Goal: Information Seeking & Learning: Find specific fact

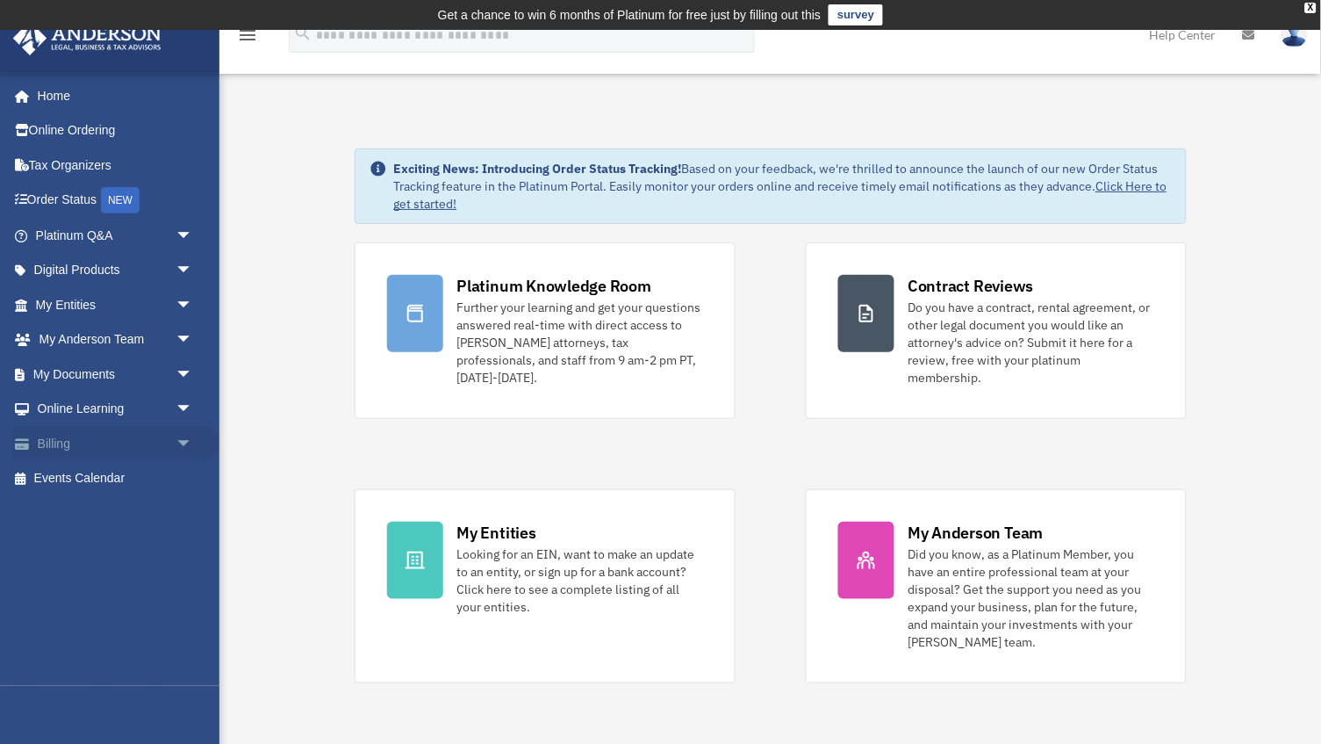
click at [84, 441] on link "Billing arrow_drop_down" at bounding box center [115, 443] width 207 height 35
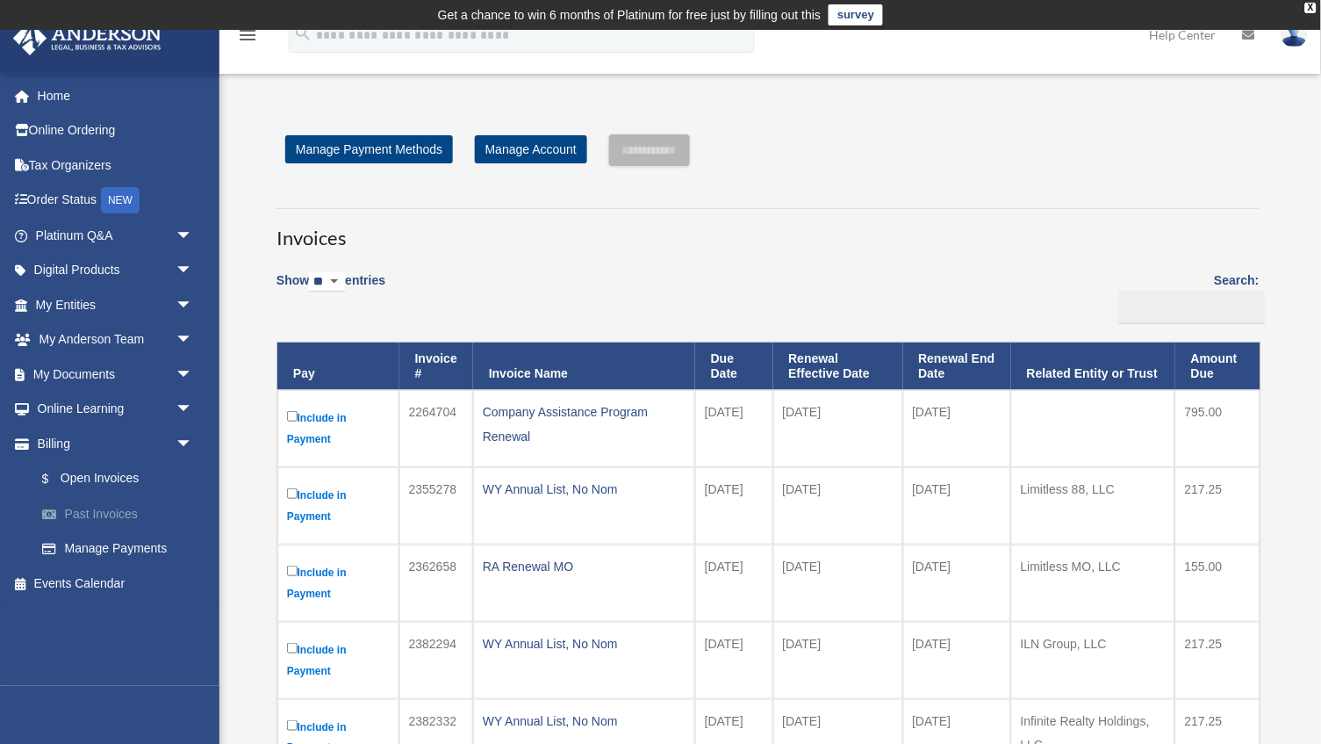
click at [97, 502] on link "Past Invoices" at bounding box center [122, 513] width 195 height 35
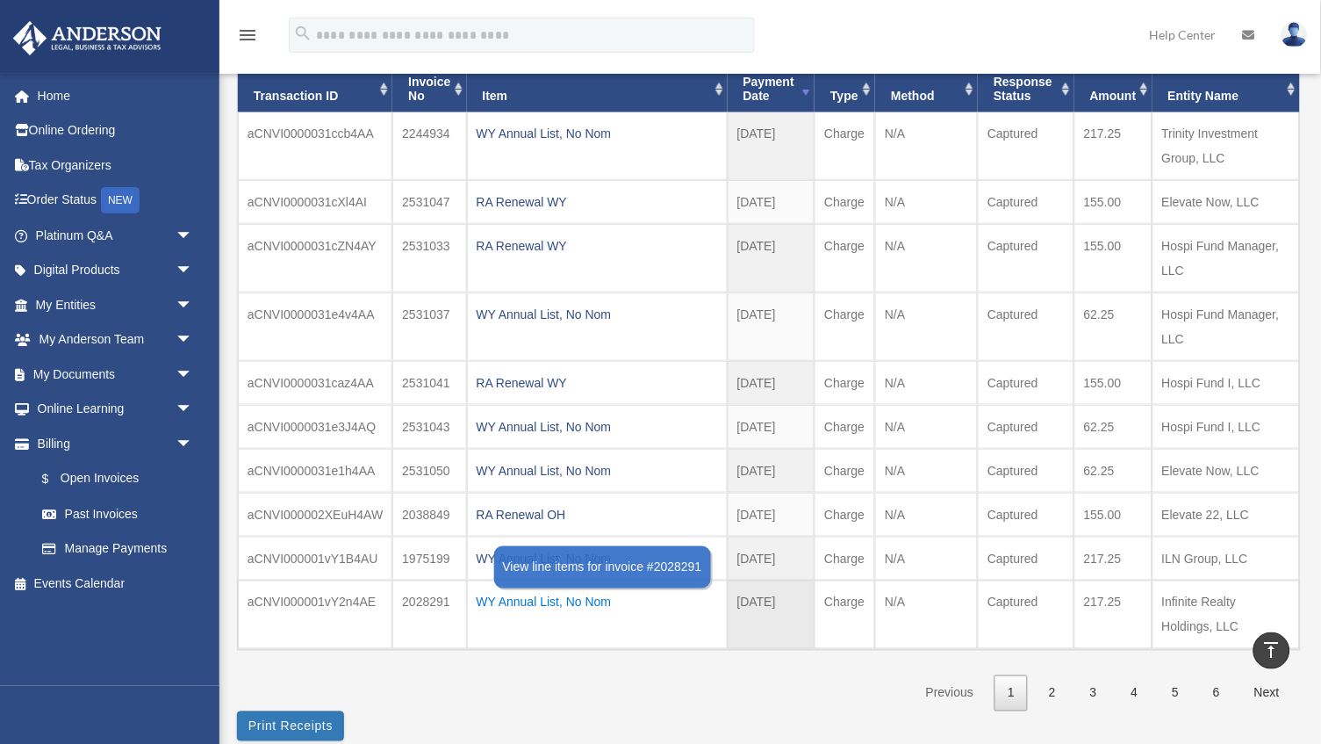
scroll to position [166, 0]
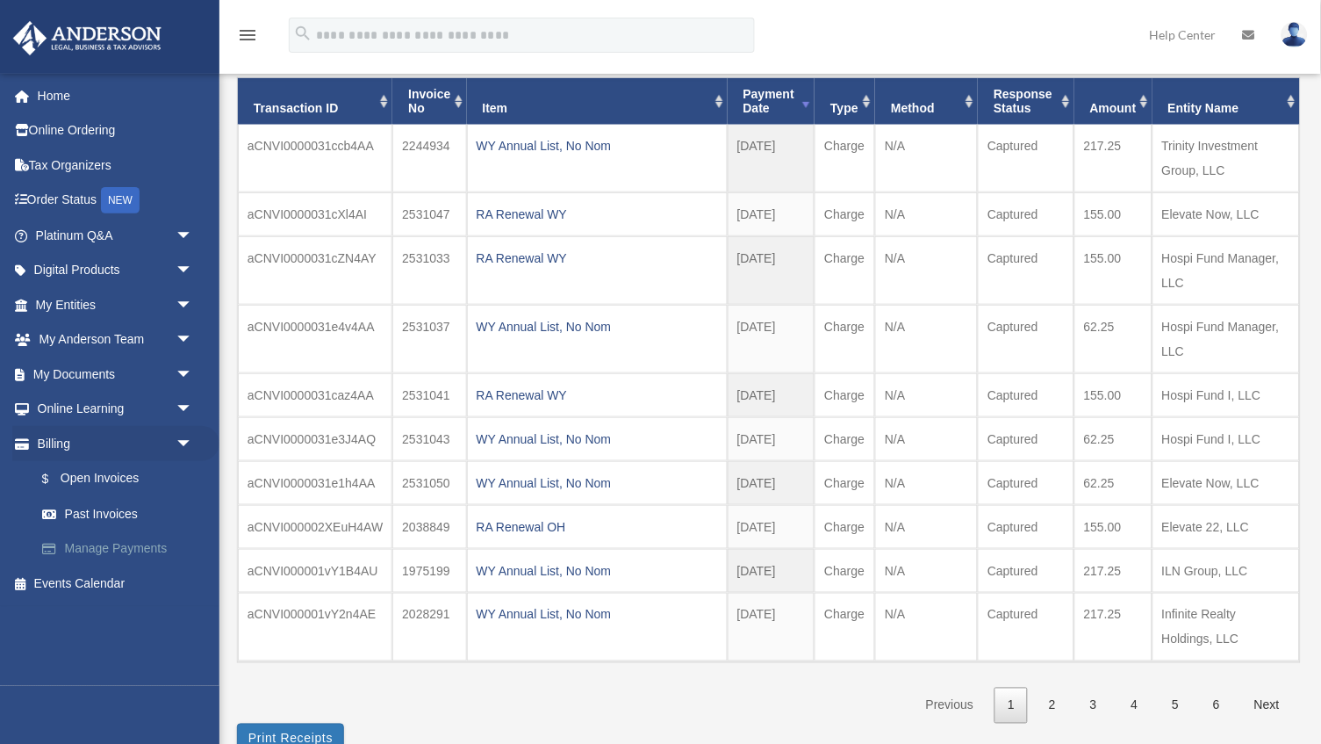
click at [104, 540] on link "Manage Payments" at bounding box center [122, 548] width 195 height 35
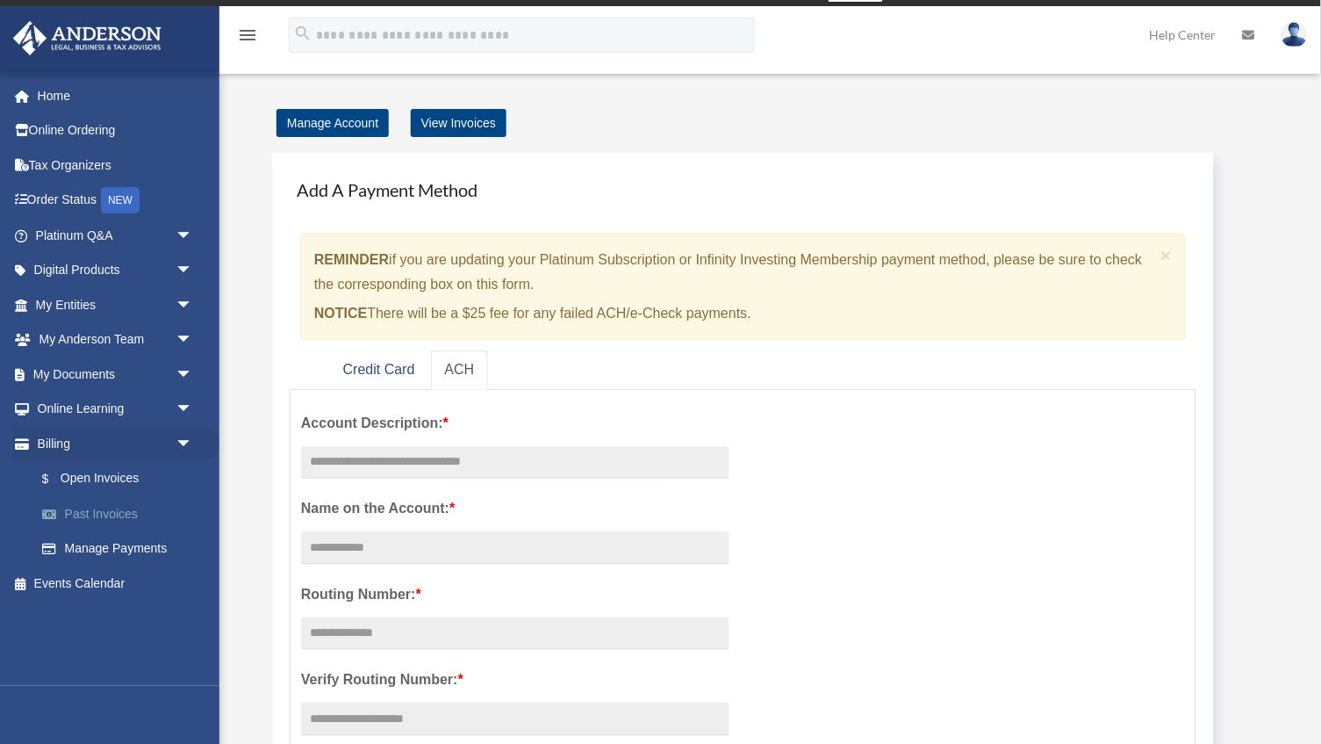
scroll to position [26, 0]
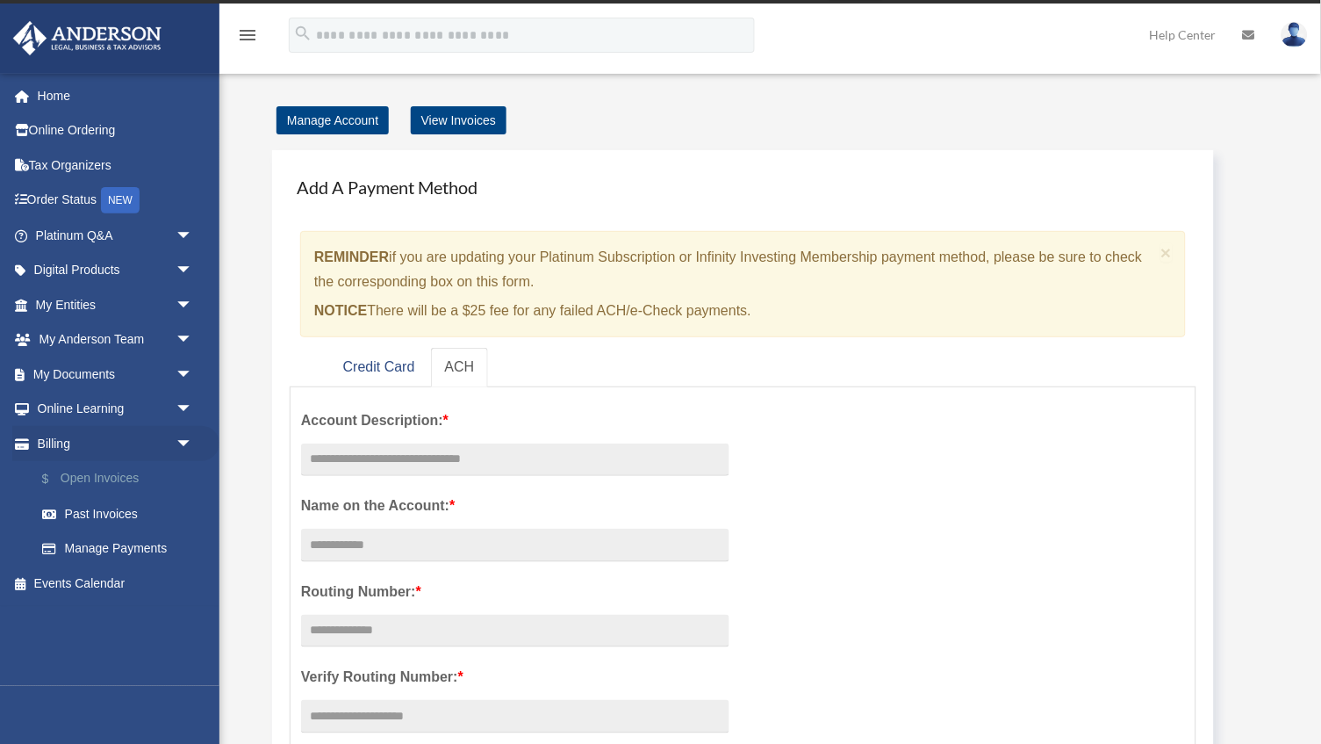
click at [103, 472] on link "$ Open Invoices" at bounding box center [122, 479] width 195 height 36
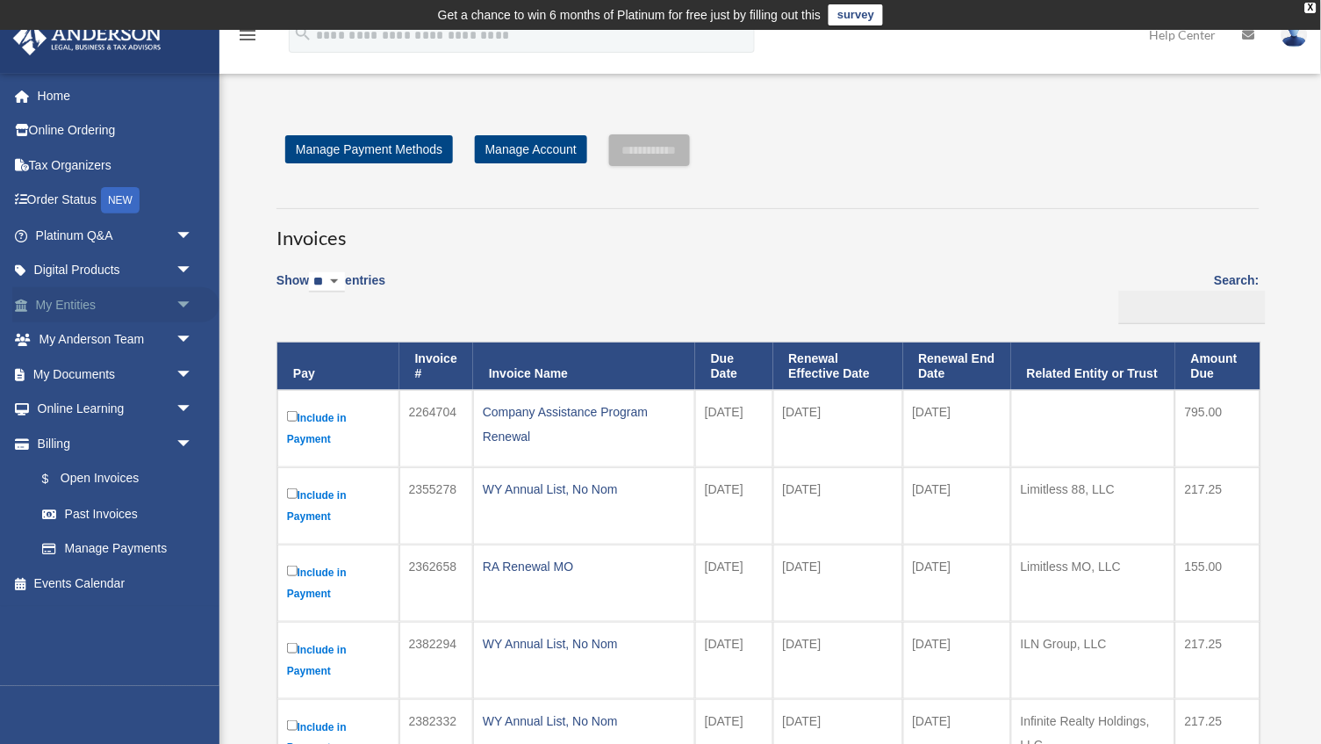
click at [97, 289] on link "My Entities arrow_drop_down" at bounding box center [115, 304] width 207 height 35
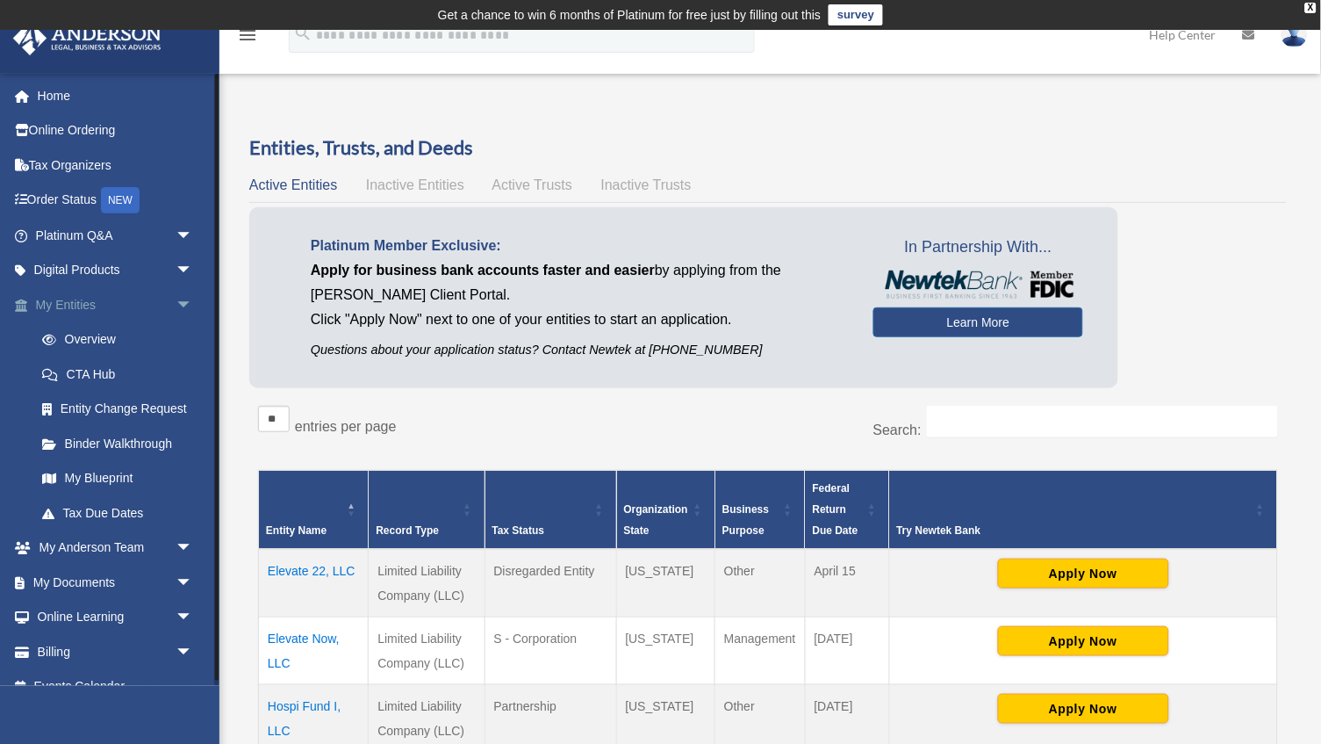
click at [83, 297] on link "My Entities arrow_drop_down" at bounding box center [115, 304] width 207 height 35
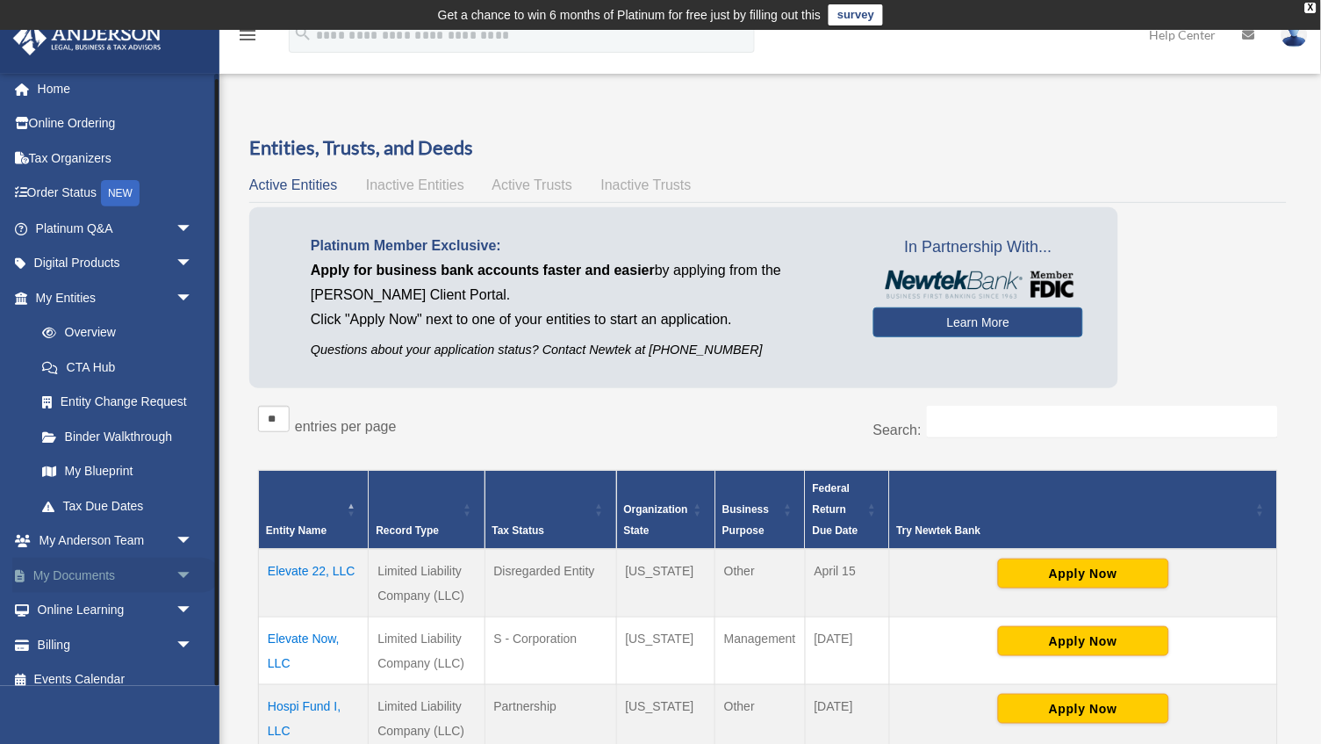
scroll to position [6, 0]
click at [92, 533] on link "My Anderson Team arrow_drop_down" at bounding box center [115, 541] width 207 height 35
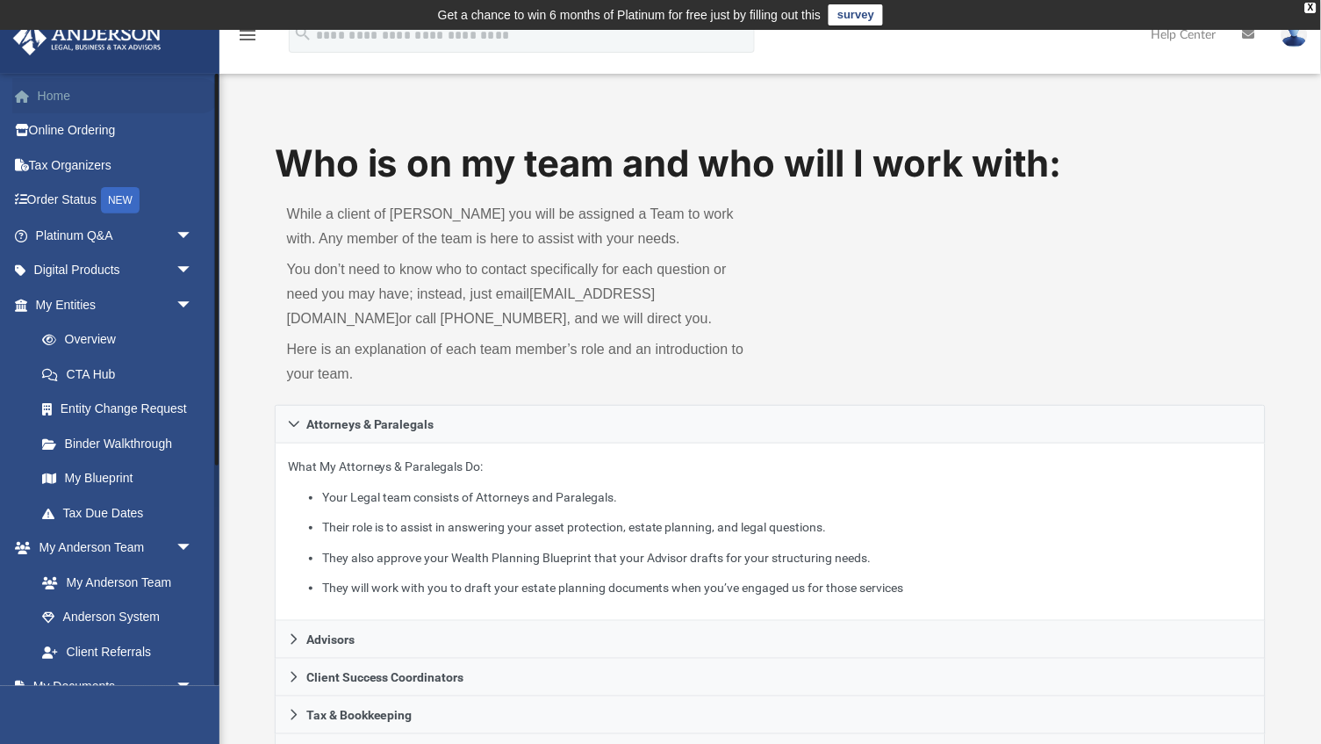
click at [57, 97] on link "Home" at bounding box center [115, 95] width 207 height 35
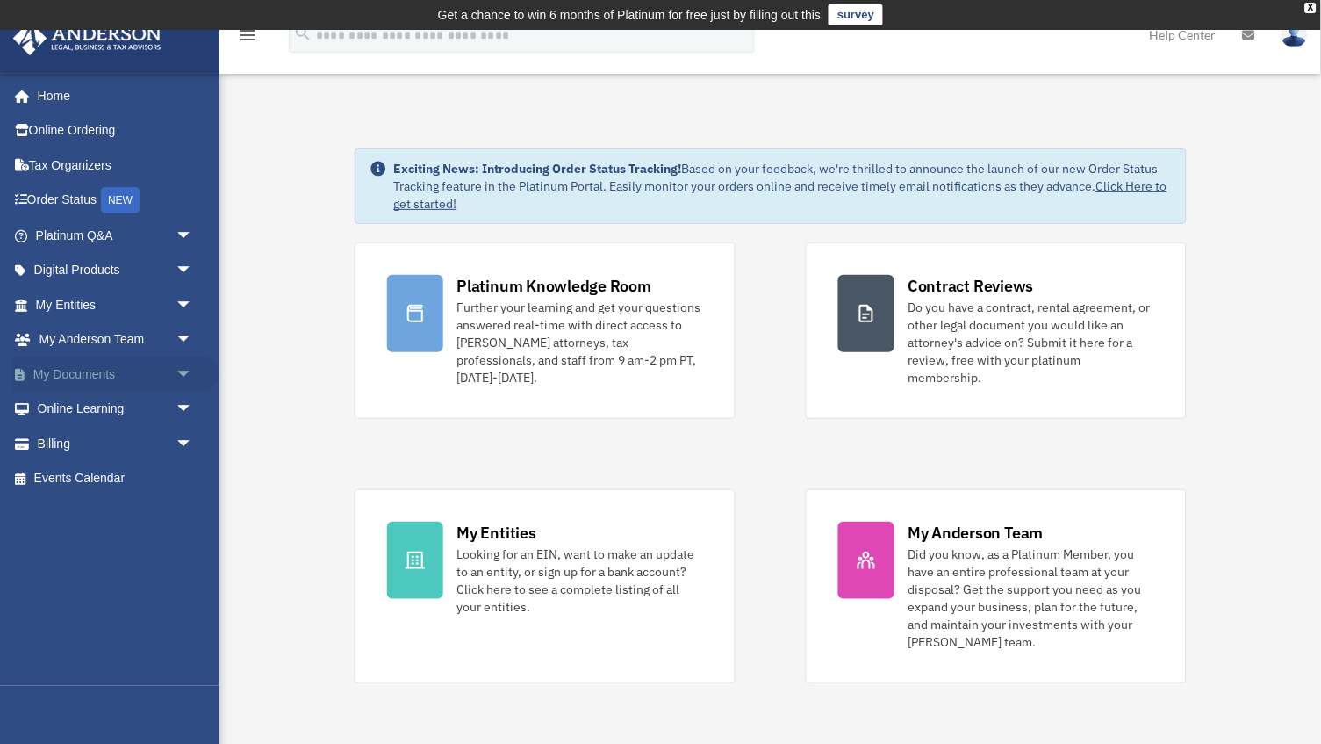
click at [135, 365] on link "My Documents arrow_drop_down" at bounding box center [115, 373] width 207 height 35
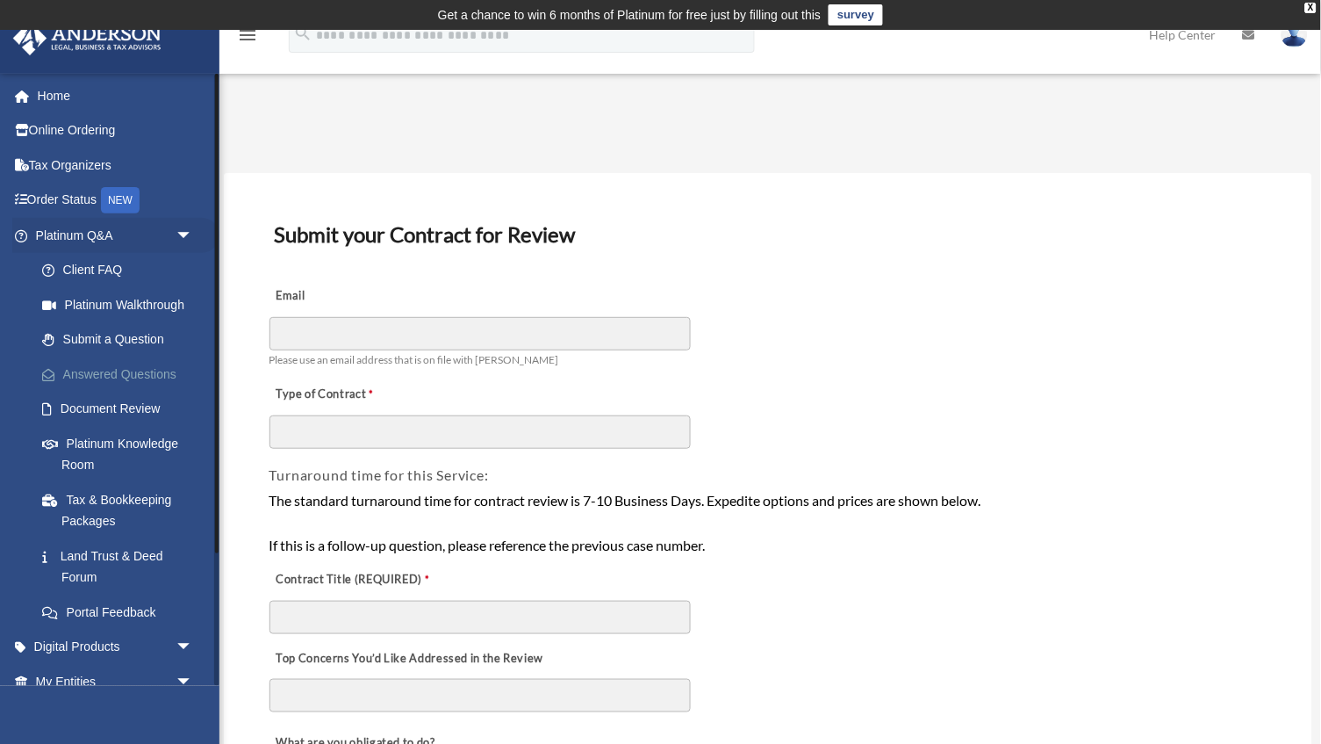
click at [110, 375] on link "Answered Questions" at bounding box center [122, 373] width 195 height 35
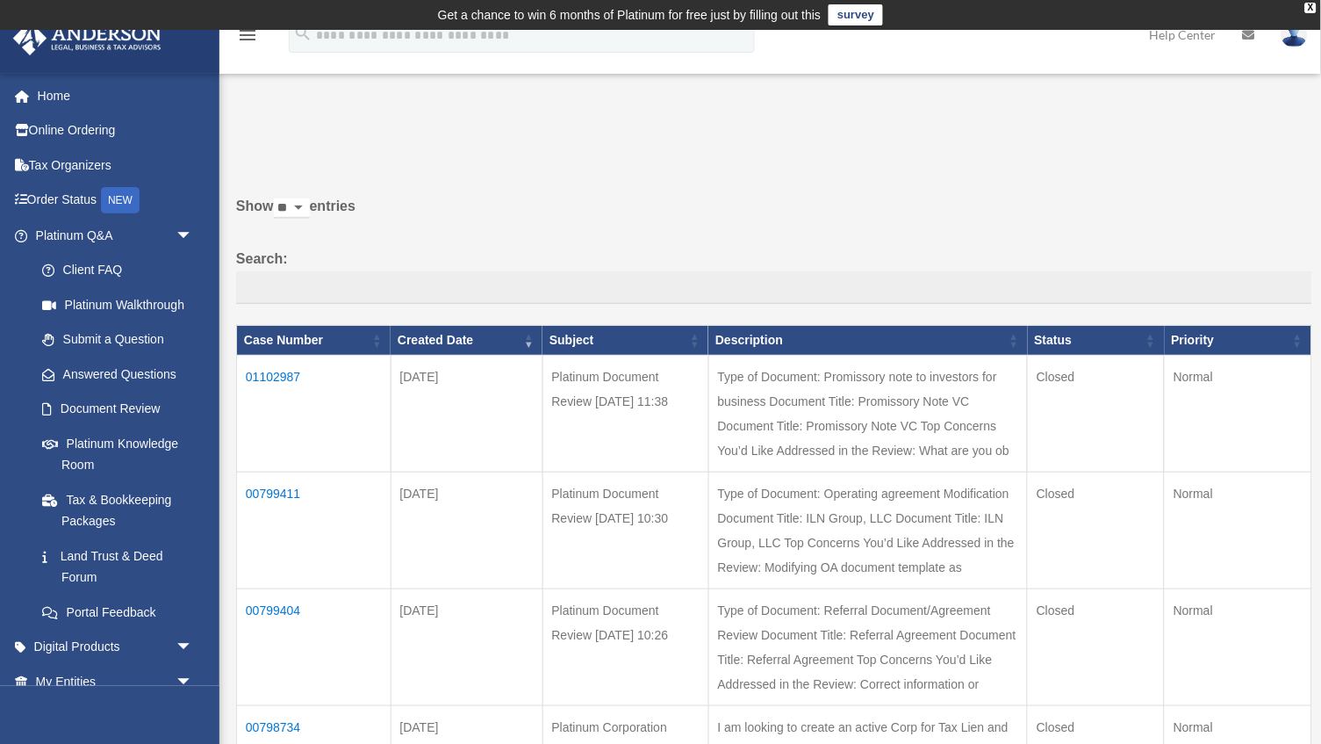
click at [277, 384] on td "01102987" at bounding box center [314, 413] width 155 height 117
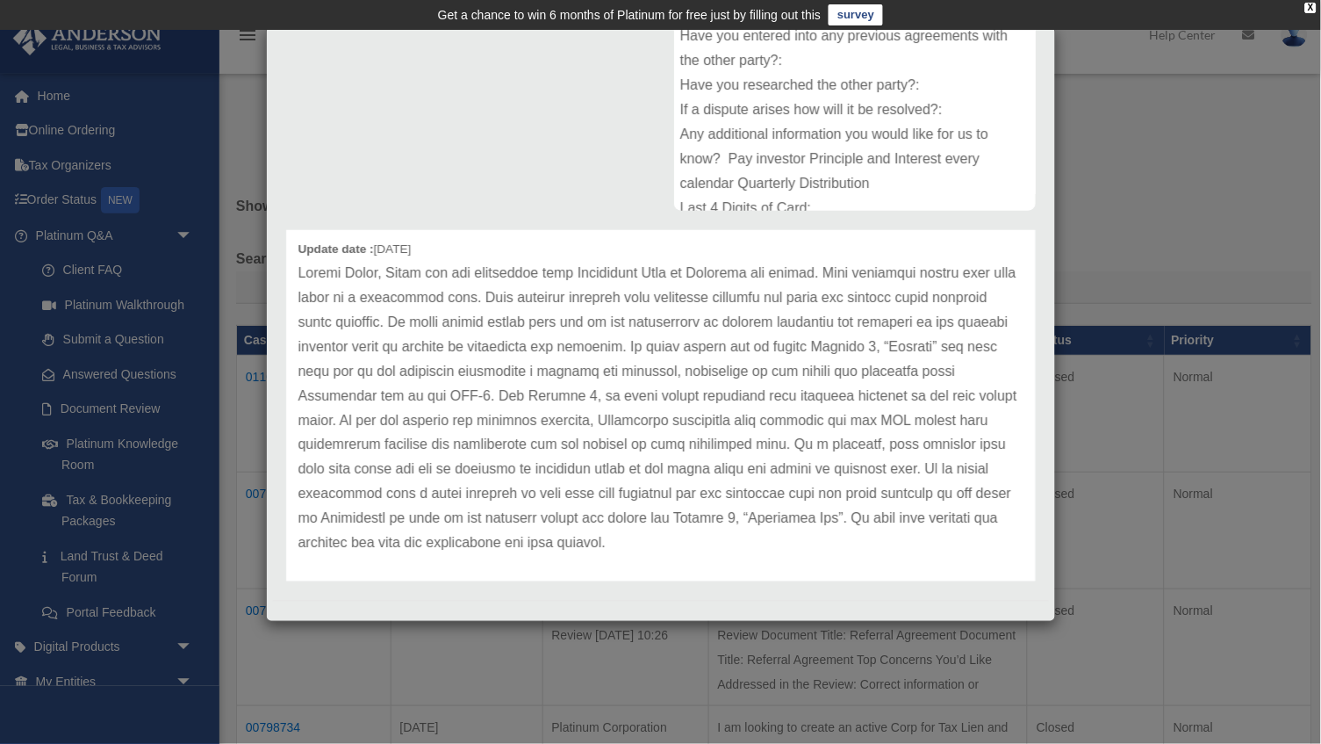
scroll to position [61, 0]
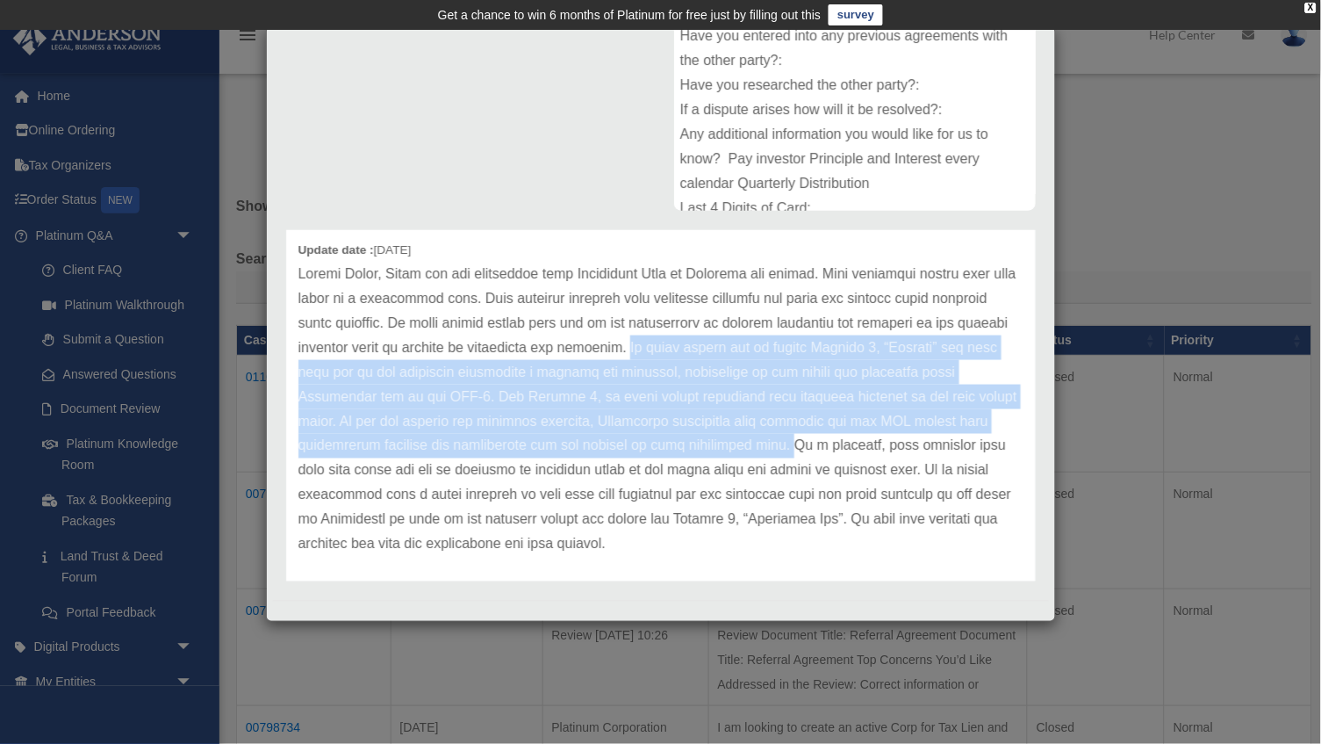
drag, startPoint x: 680, startPoint y: 335, endPoint x: 709, endPoint y: 430, distance: 99.1
click at [709, 430] on p at bounding box center [661, 409] width 725 height 295
copy p "We would advise you to review Section 5, “Default” and make sure all of the inc…"
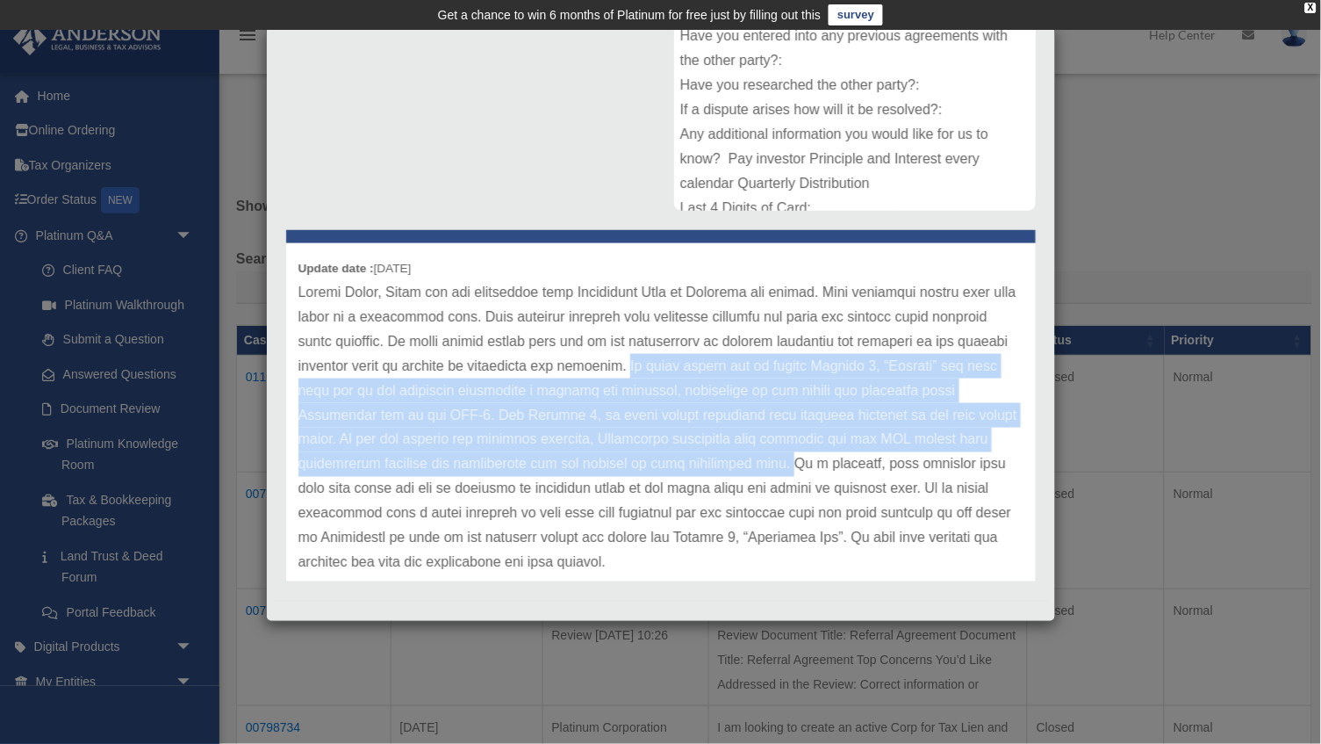
scroll to position [48, 0]
